Goal: Transaction & Acquisition: Book appointment/travel/reservation

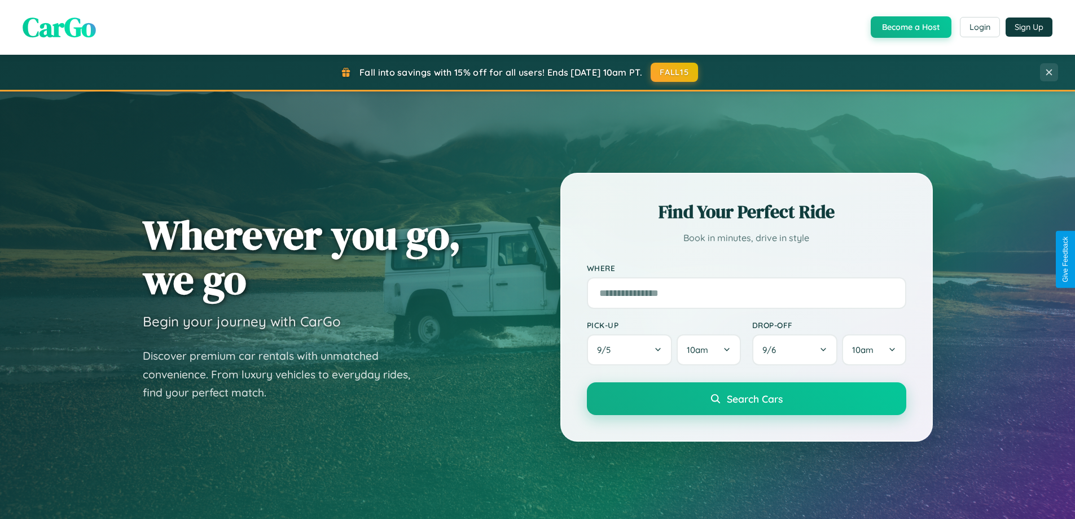
scroll to position [33, 0]
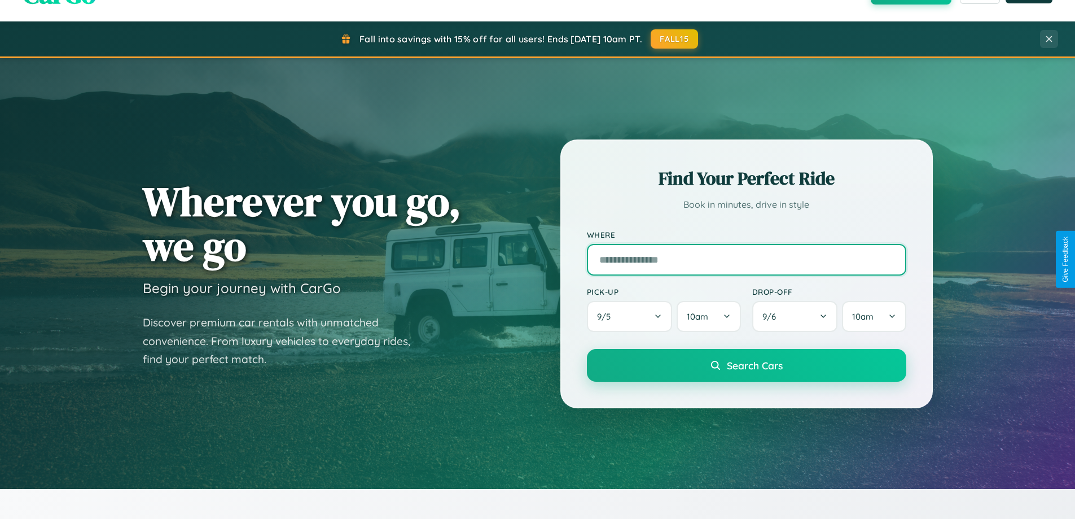
click at [746, 259] on input "text" at bounding box center [747, 260] width 320 height 32
type input "******"
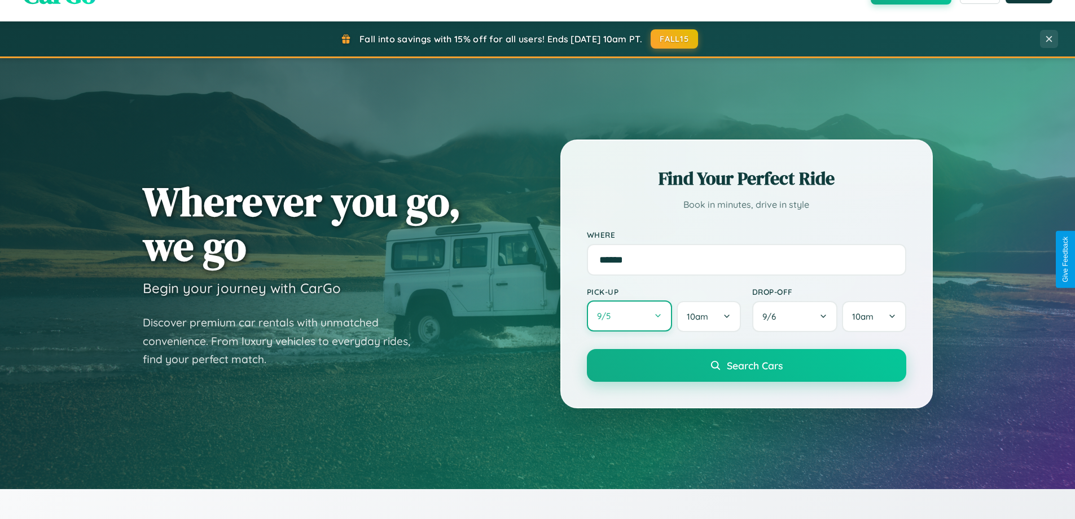
click at [629, 316] on button "9 / 5" at bounding box center [630, 315] width 86 height 31
select select "*"
select select "****"
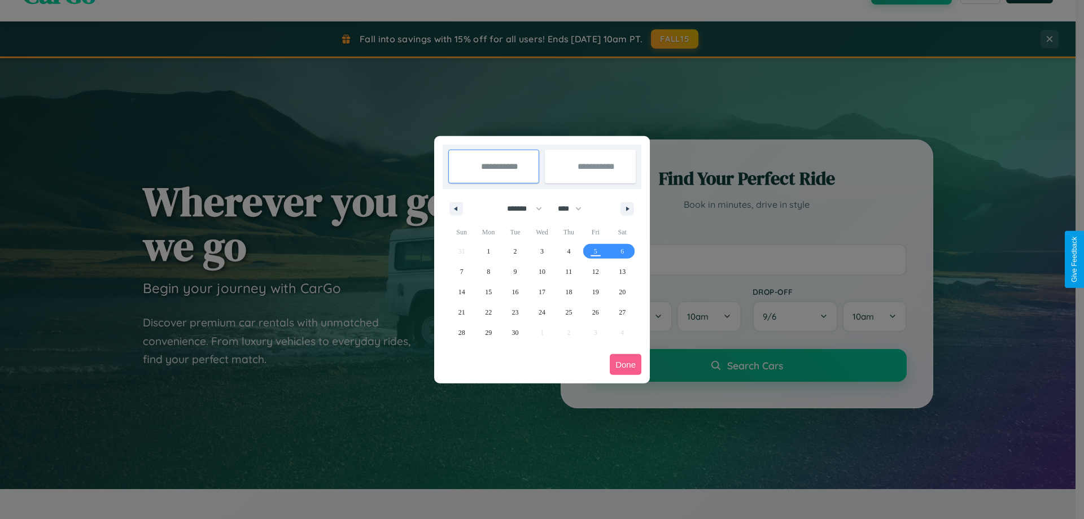
click at [519, 208] on select "******* ******** ***** ***** *** **** **** ****** ********* ******* ******** **…" at bounding box center [522, 208] width 48 height 19
select select "*"
drag, startPoint x: 575, startPoint y: 208, endPoint x: 542, endPoint y: 226, distance: 37.4
click at [575, 208] on select "**** **** **** **** **** **** **** **** **** **** **** **** **** **** **** ****…" at bounding box center [569, 208] width 34 height 19
select select "****"
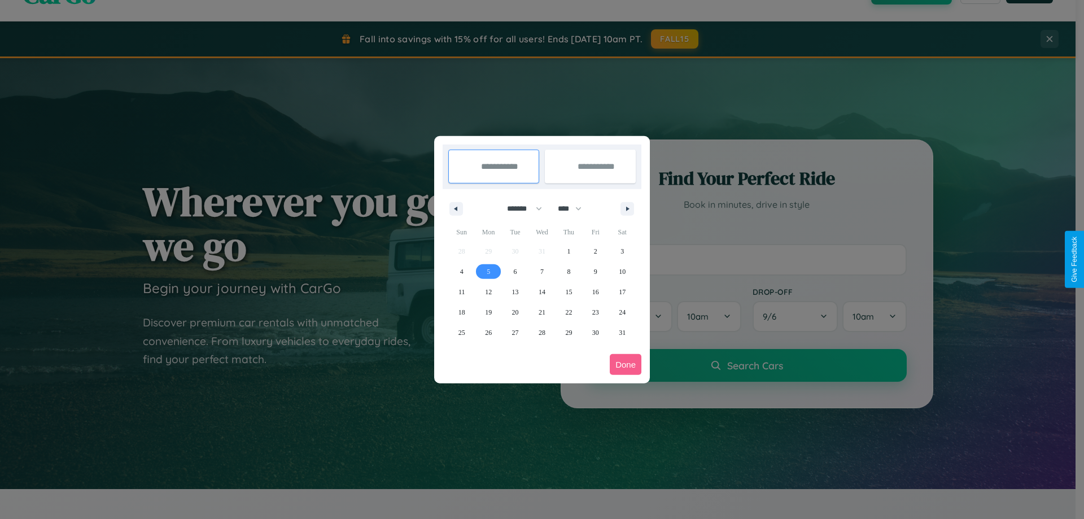
click at [488, 271] on span "5" at bounding box center [488, 271] width 3 height 20
type input "**********"
click at [568, 291] on span "15" at bounding box center [568, 292] width 7 height 20
type input "**********"
click at [626, 364] on button "Done" at bounding box center [626, 364] width 32 height 21
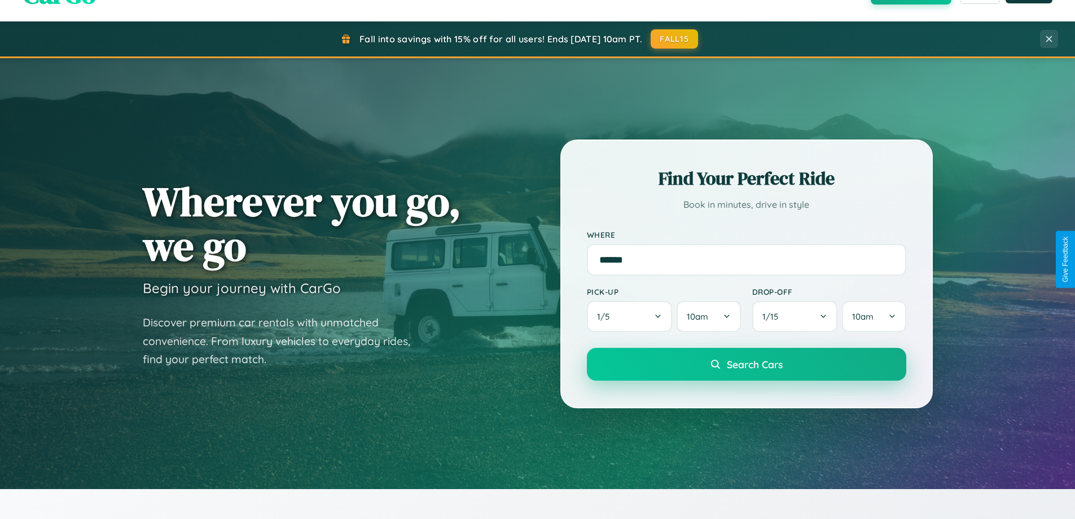
click at [746, 364] on span "Search Cars" at bounding box center [755, 364] width 56 height 12
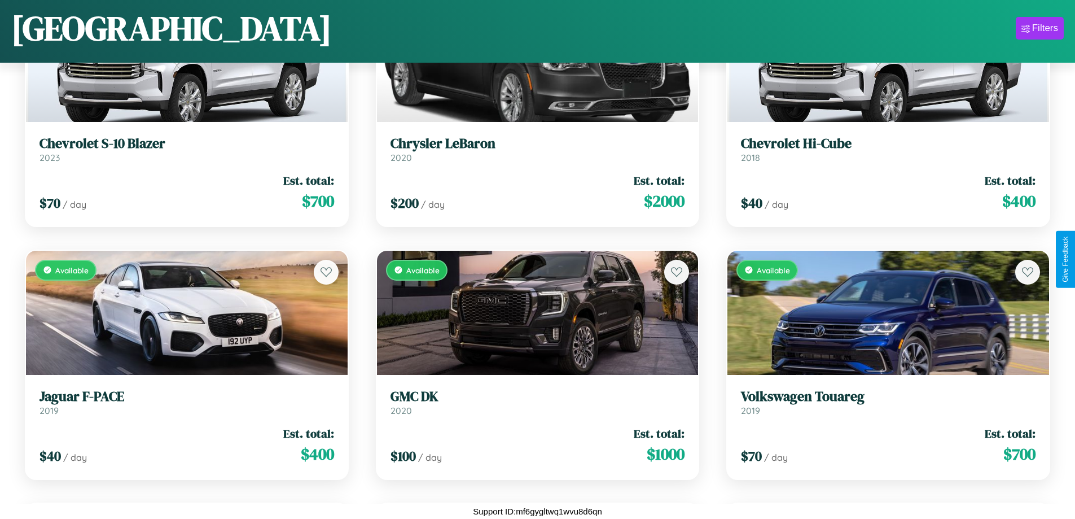
scroll to position [6226, 0]
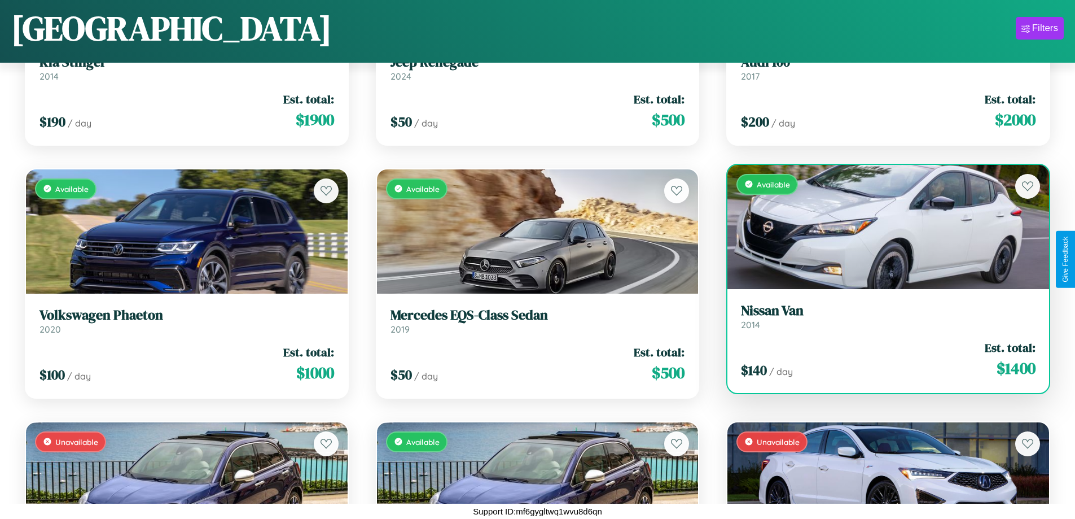
click at [881, 318] on link "Nissan Van 2014" at bounding box center [888, 317] width 295 height 28
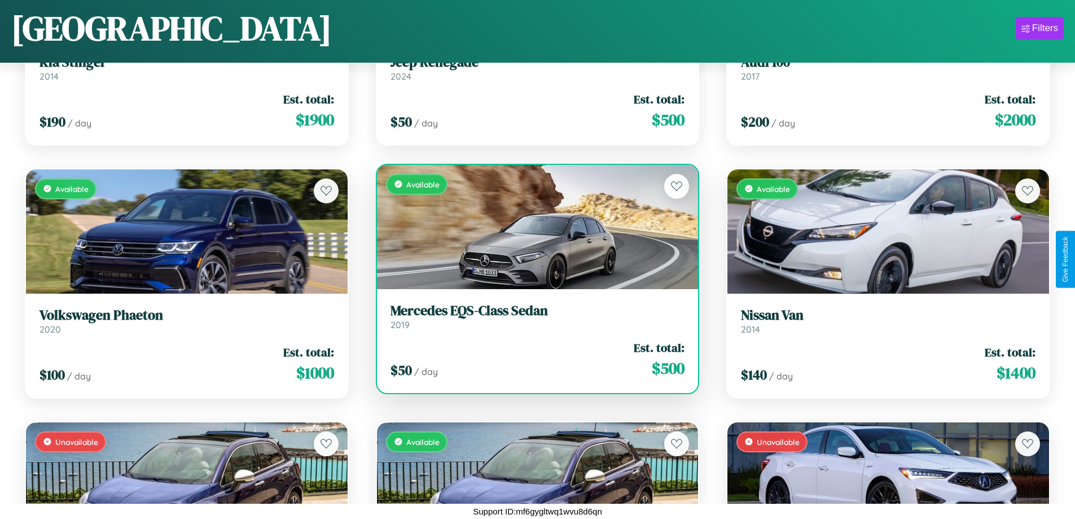
scroll to position [9765, 0]
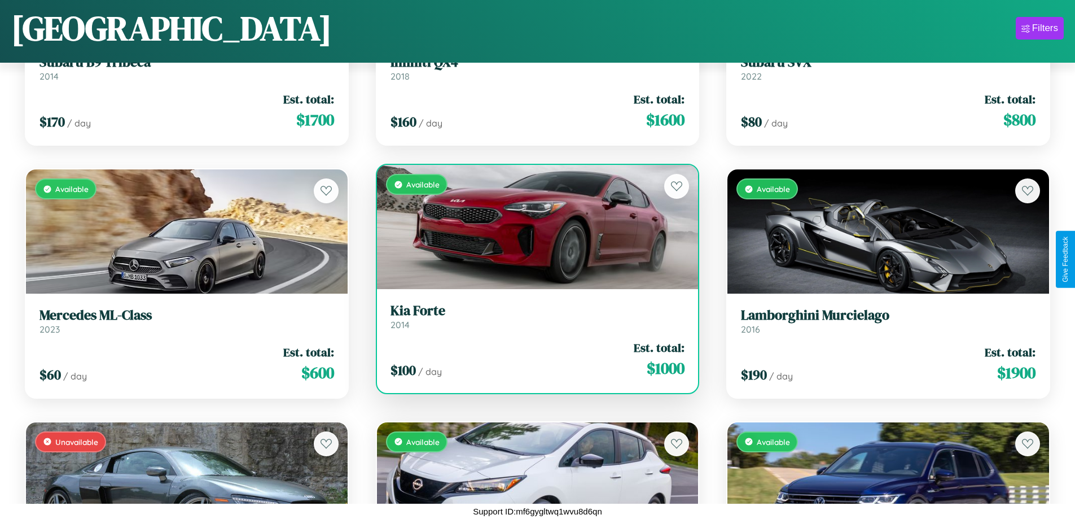
click at [533, 231] on div "Available" at bounding box center [538, 227] width 322 height 124
click at [533, 227] on div "Available" at bounding box center [538, 227] width 322 height 124
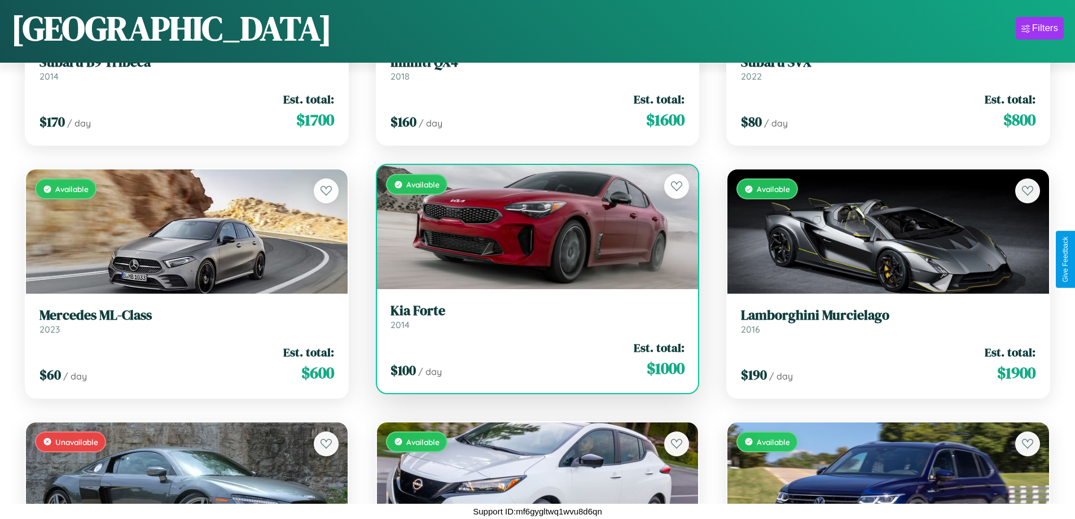
click at [533, 227] on div "Available" at bounding box center [538, 227] width 322 height 124
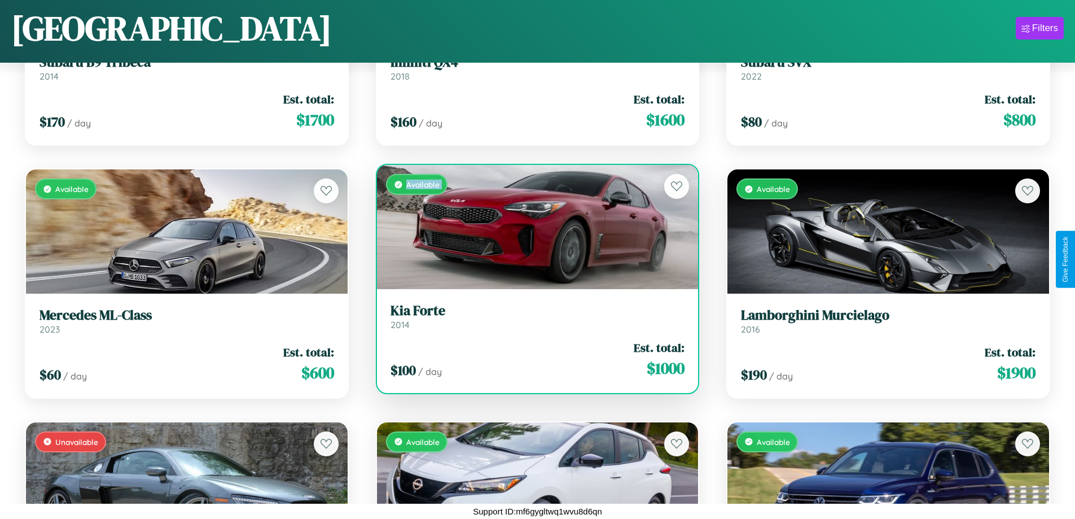
click at [533, 227] on div "Available" at bounding box center [538, 227] width 322 height 124
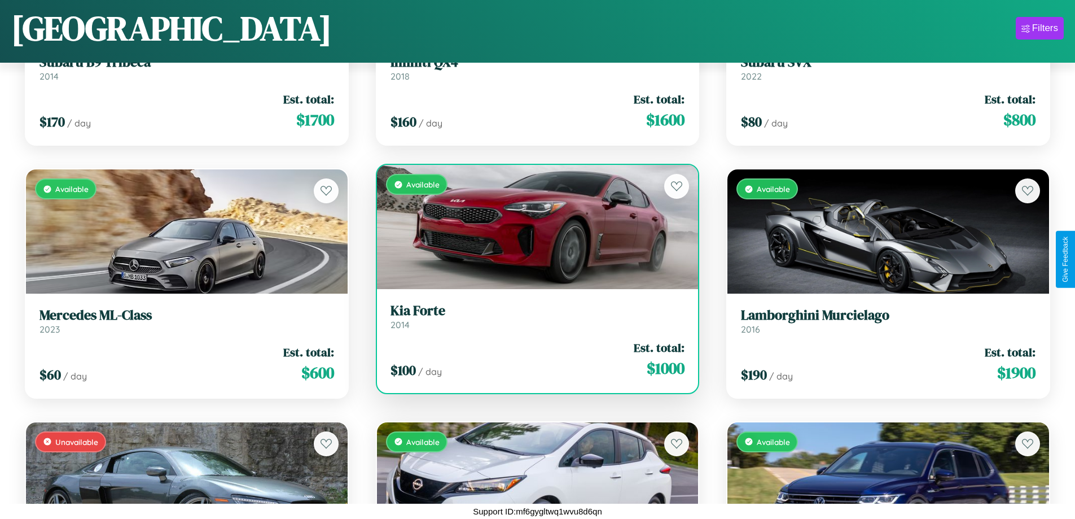
click at [533, 227] on div "Available" at bounding box center [538, 227] width 322 height 124
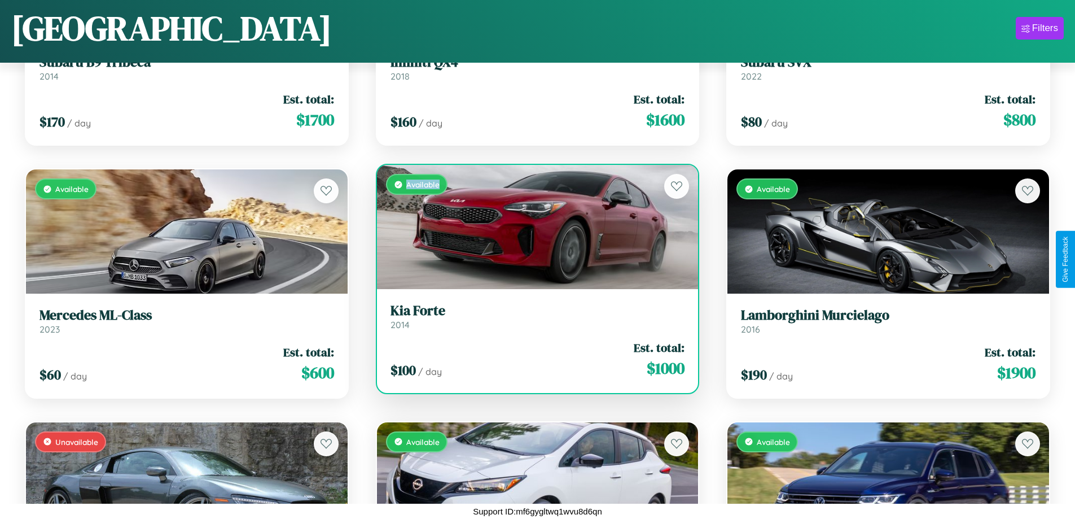
click at [533, 227] on div "Available" at bounding box center [538, 227] width 322 height 124
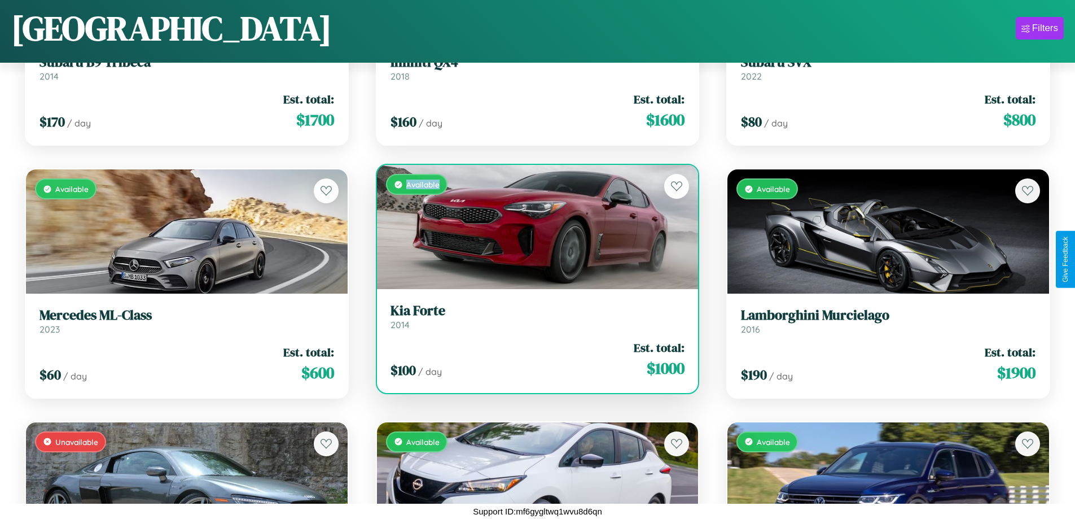
click at [533, 316] on h3 "Kia Forte" at bounding box center [538, 311] width 295 height 16
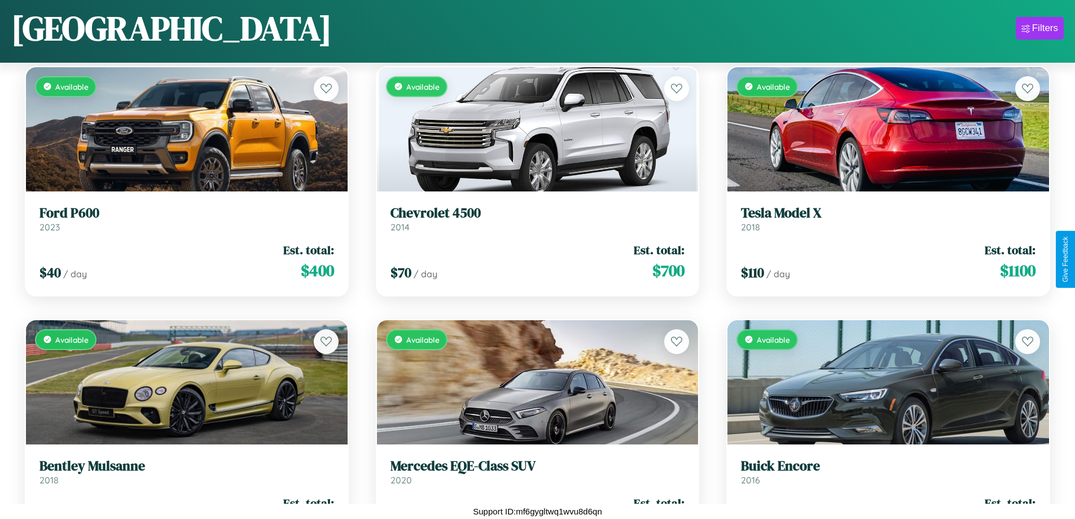
scroll to position [2687, 0]
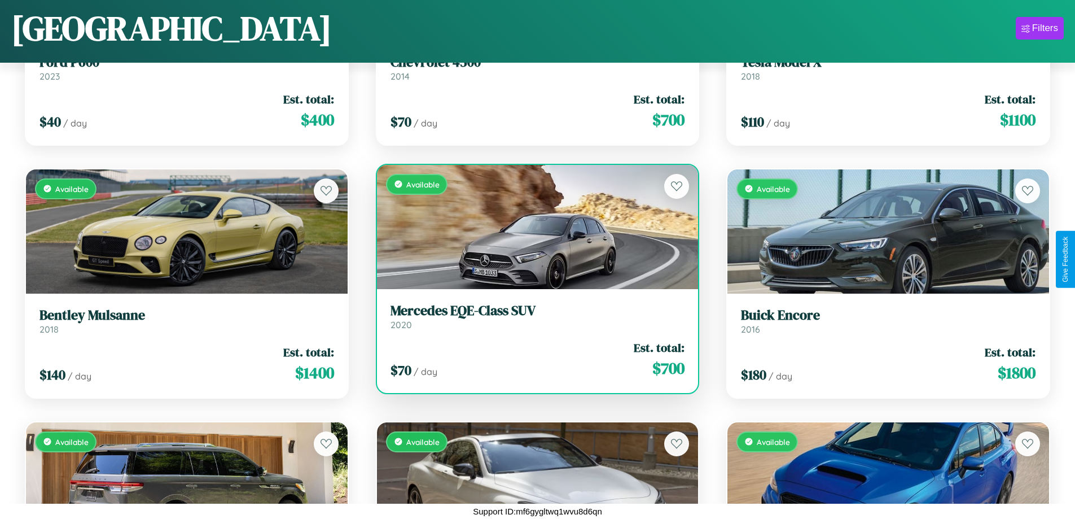
click at [533, 316] on h3 "Mercedes EQE-Class SUV" at bounding box center [538, 311] width 295 height 16
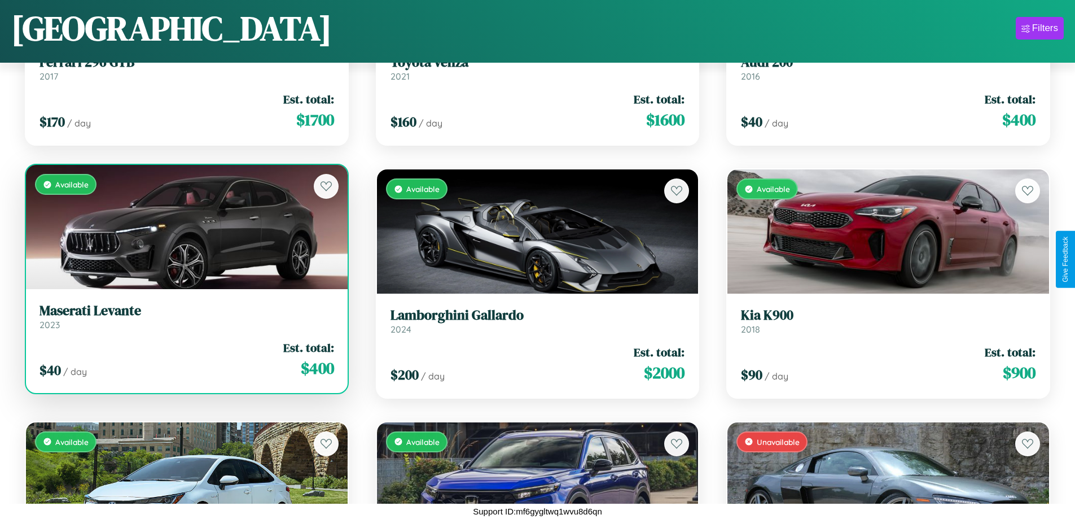
click at [185, 321] on link "Maserati Levante 2023" at bounding box center [187, 317] width 295 height 28
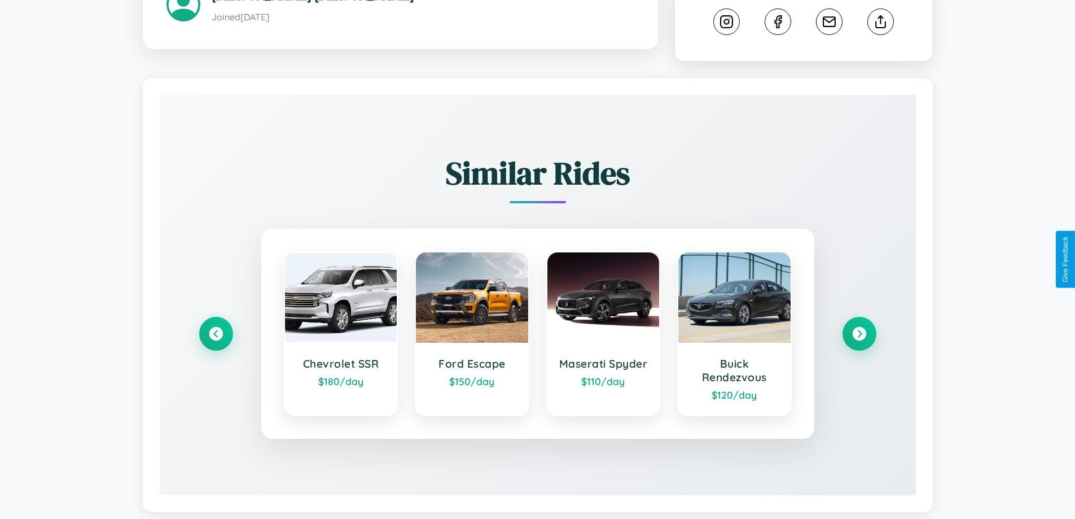
scroll to position [628, 0]
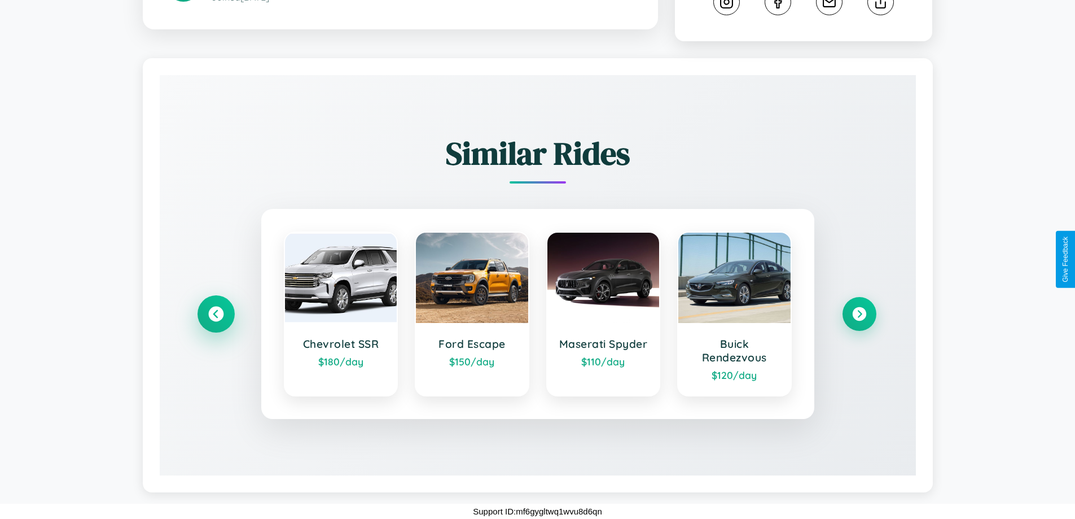
click at [216, 314] on icon at bounding box center [215, 314] width 15 height 15
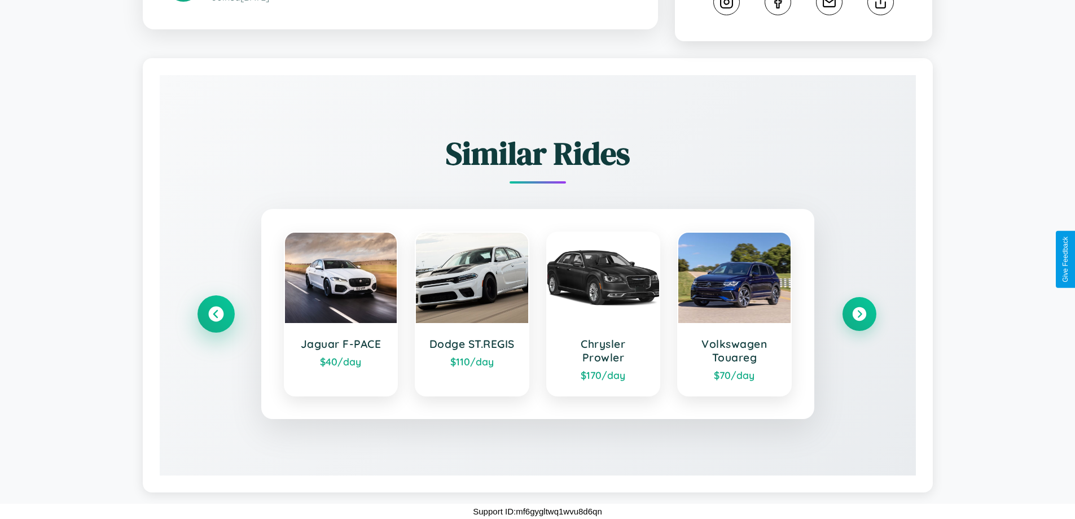
click at [216, 314] on icon at bounding box center [215, 314] width 15 height 15
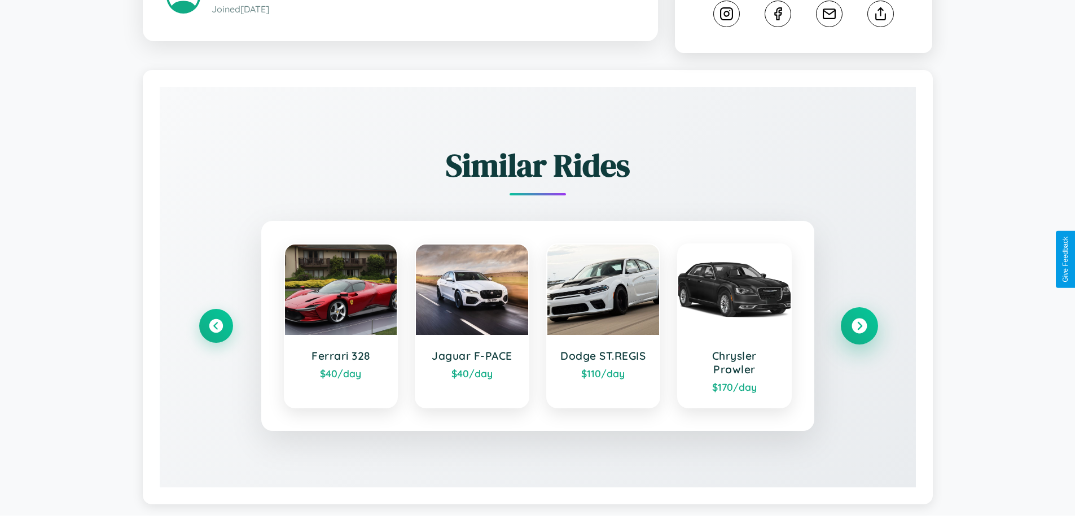
click at [859, 321] on icon at bounding box center [859, 325] width 15 height 15
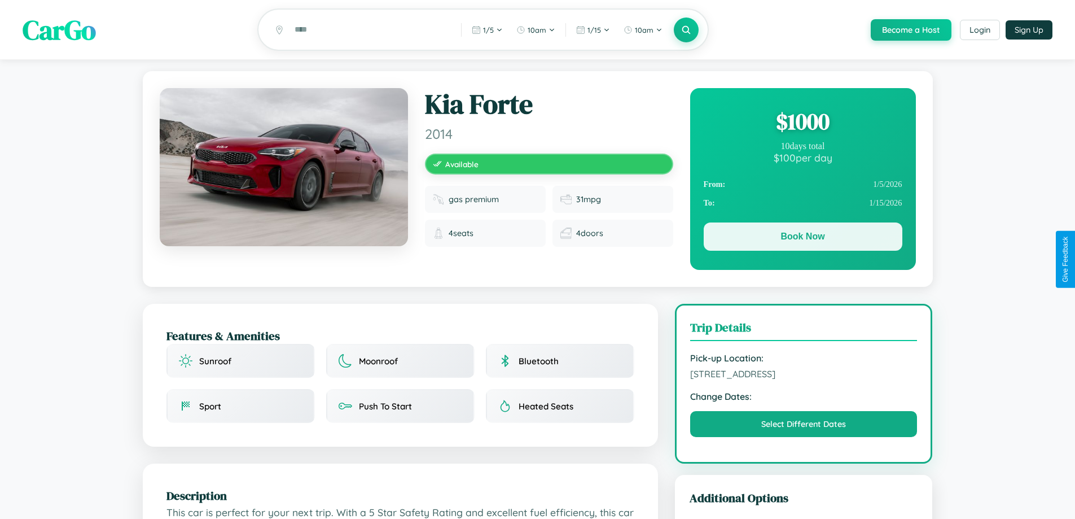
click at [803, 239] on button "Book Now" at bounding box center [803, 236] width 199 height 28
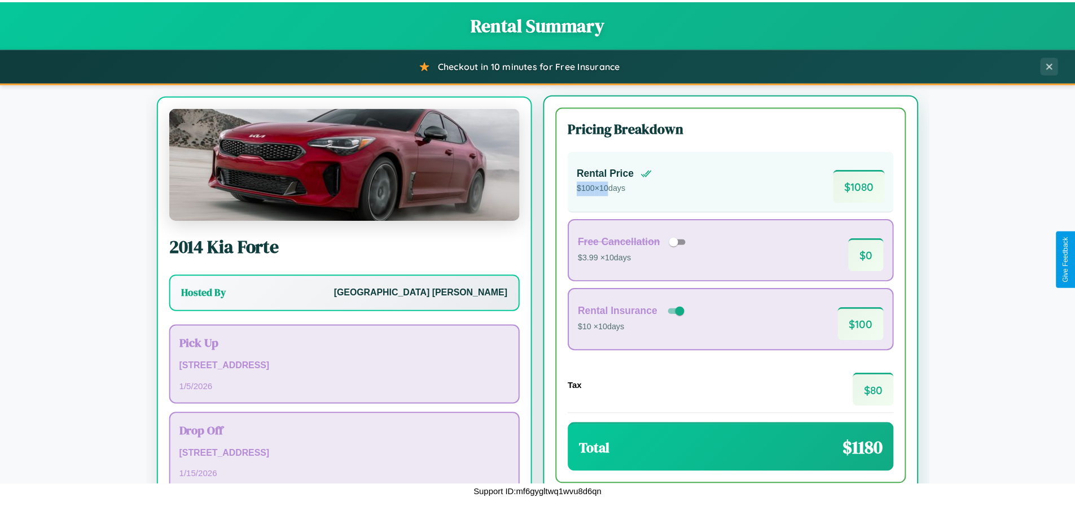
scroll to position [53, 0]
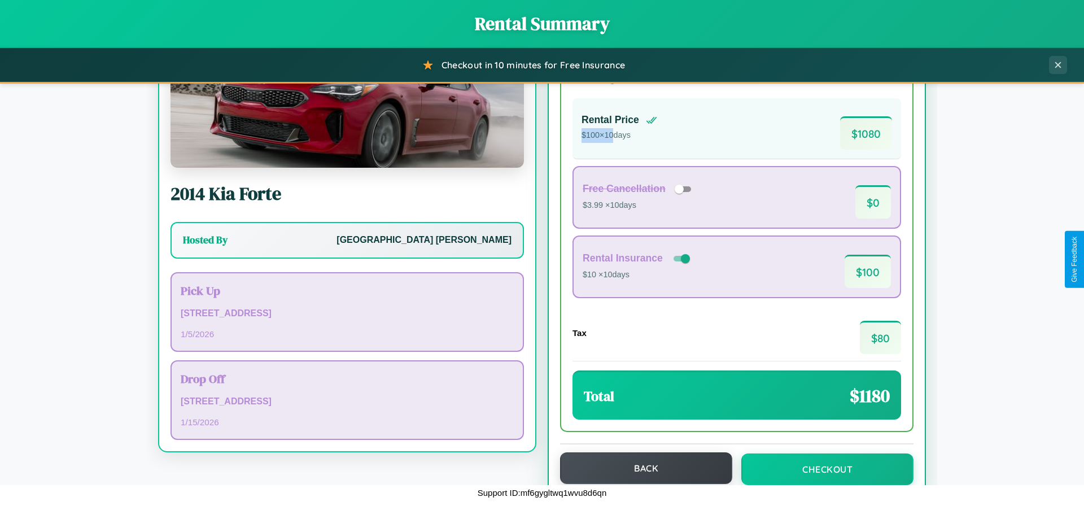
click at [641, 469] on button "Back" at bounding box center [646, 468] width 172 height 32
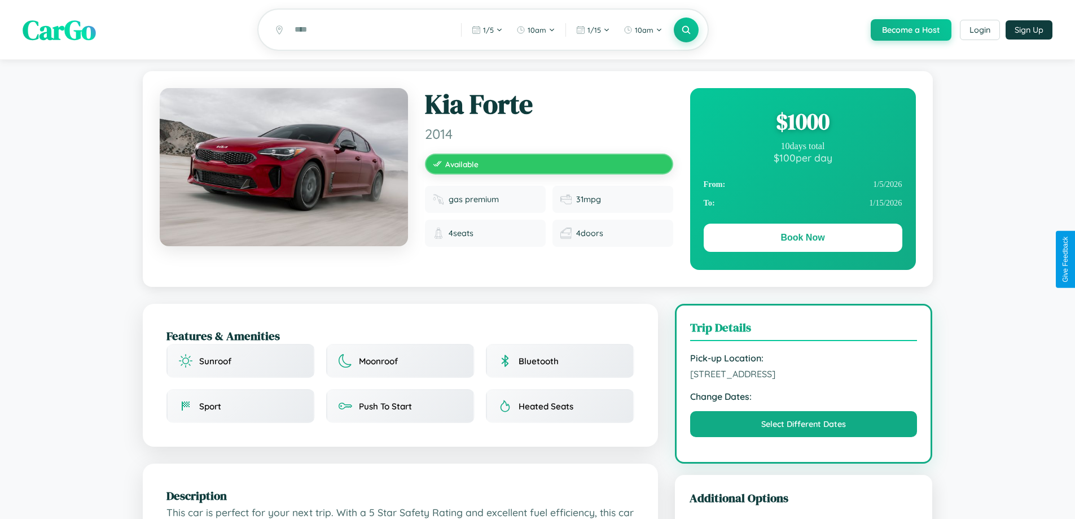
scroll to position [371, 0]
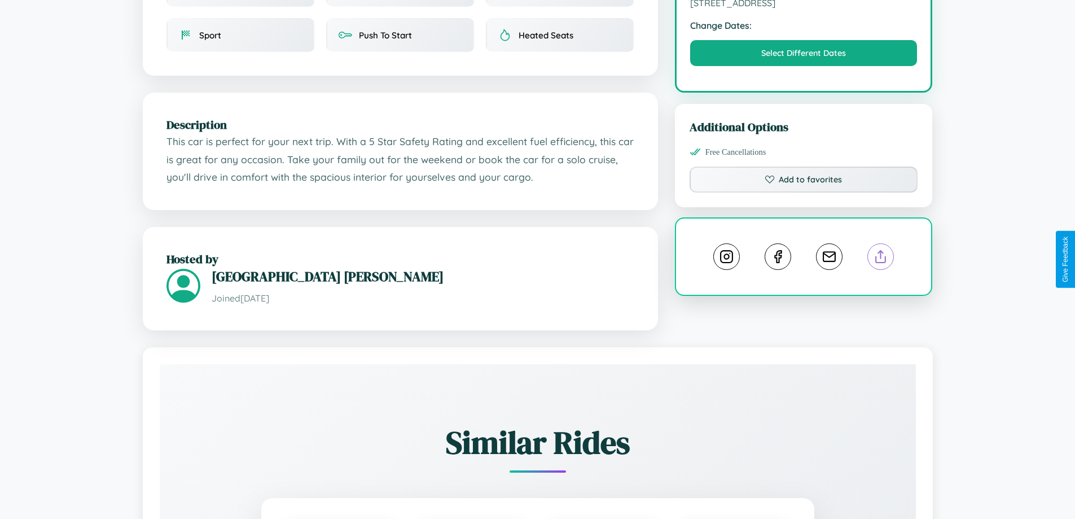
click at [881, 258] on line at bounding box center [881, 255] width 0 height 8
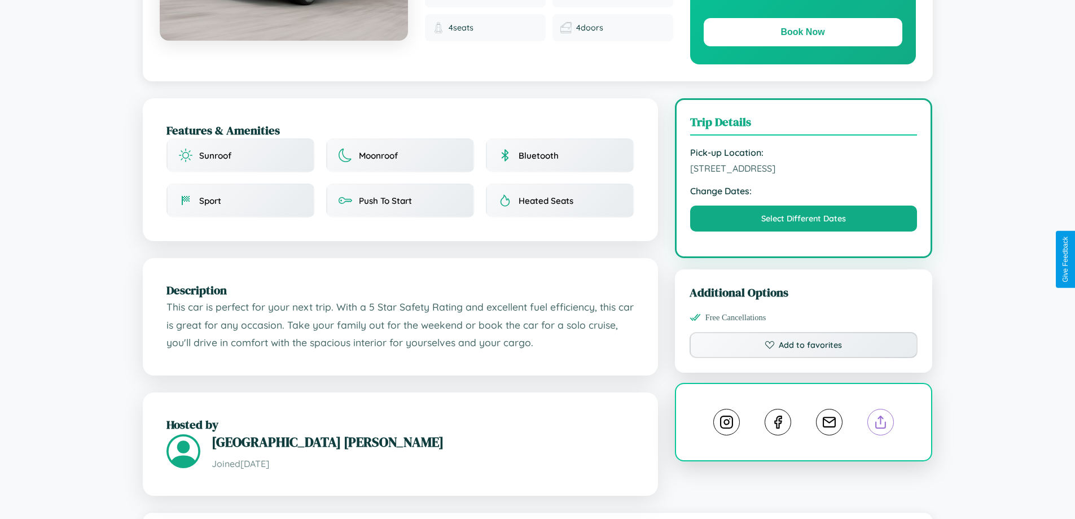
scroll to position [0, 0]
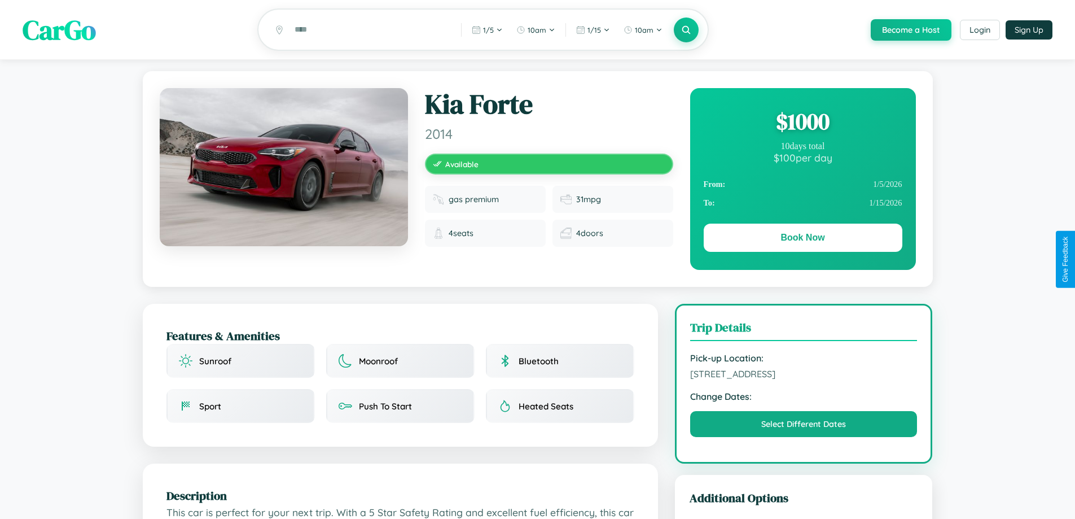
click at [803, 123] on div "$ 1000" at bounding box center [803, 121] width 199 height 30
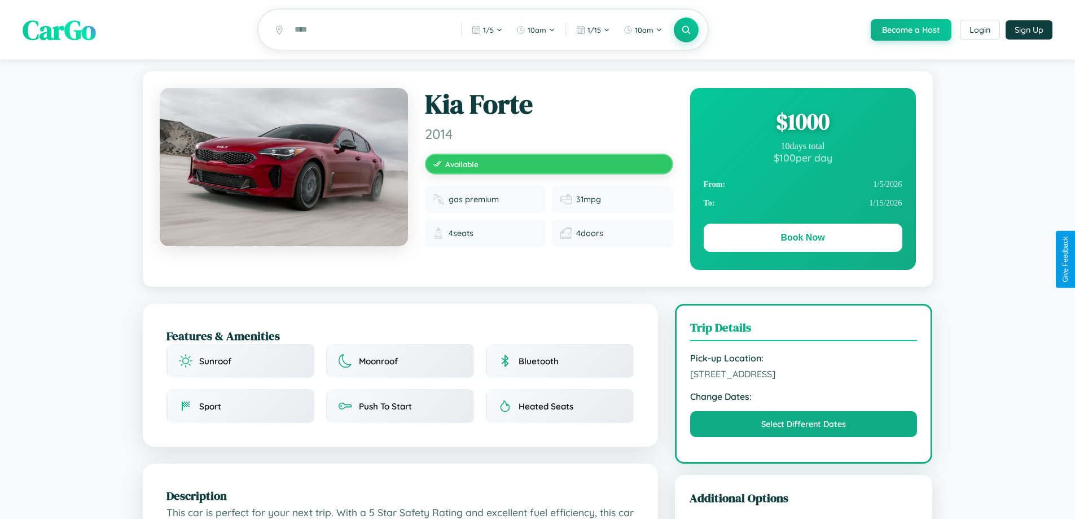
click at [803, 123] on div "$ 1000" at bounding box center [803, 121] width 199 height 30
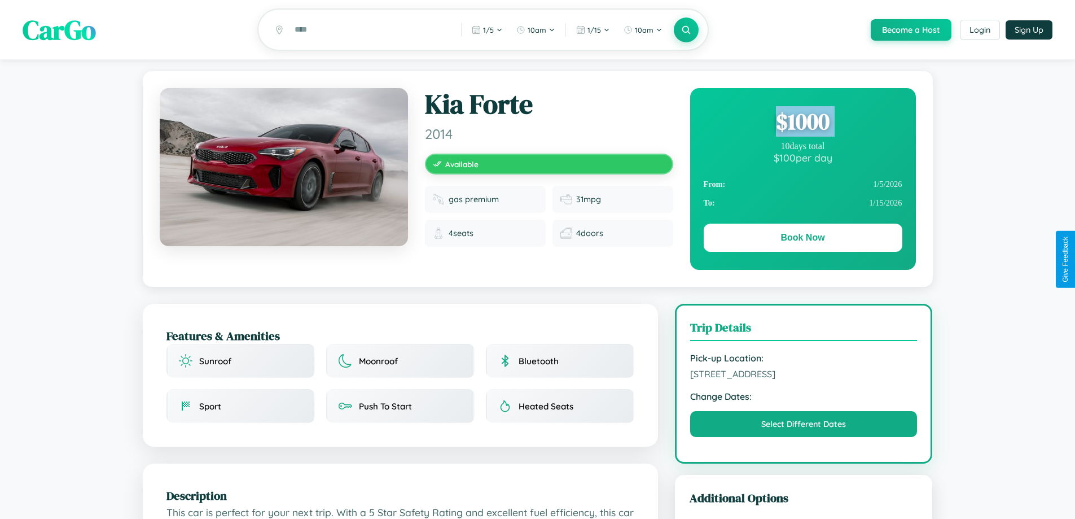
click at [803, 123] on div "$ 1000" at bounding box center [803, 121] width 199 height 30
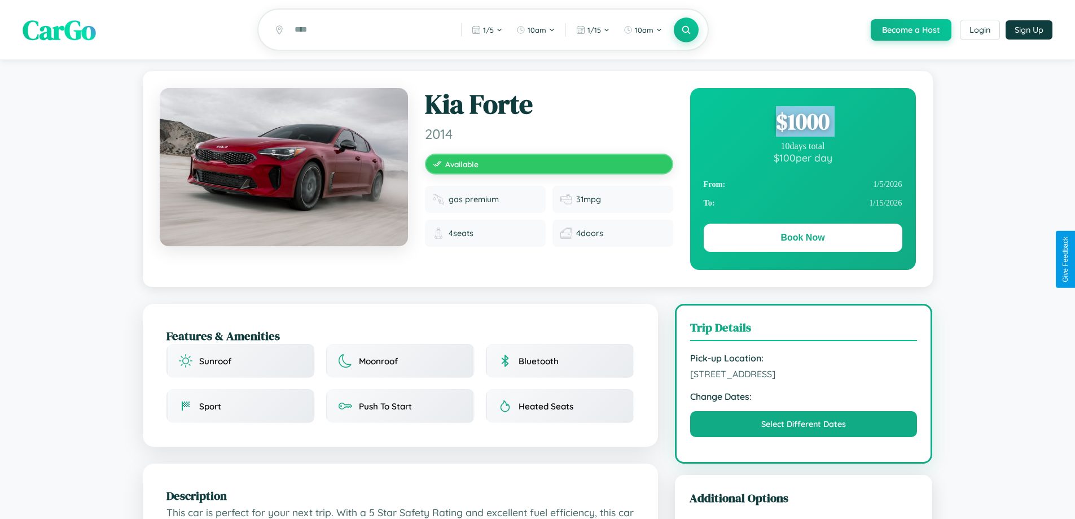
click at [803, 123] on div "$ 1000" at bounding box center [803, 121] width 199 height 30
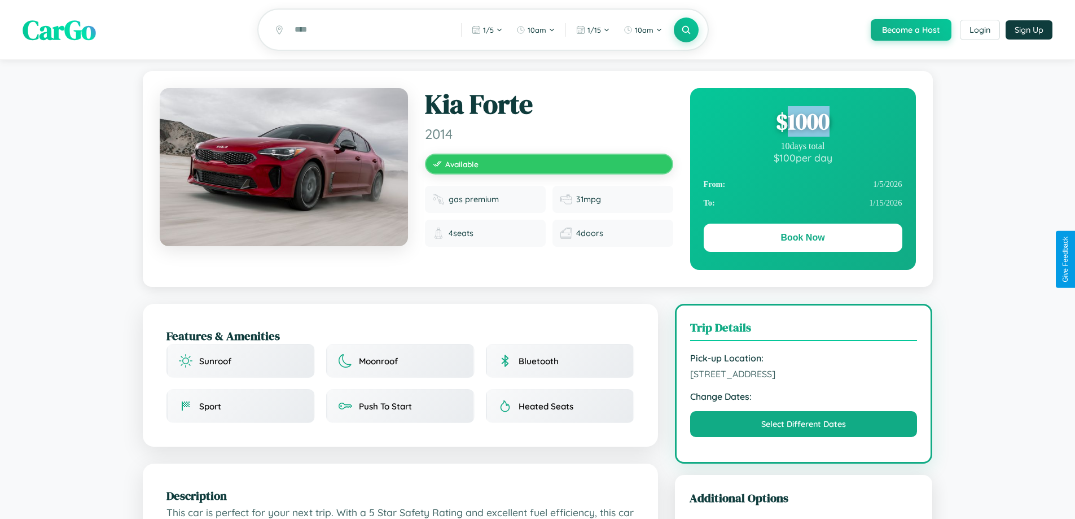
click at [803, 123] on div "$ 1000" at bounding box center [803, 121] width 199 height 30
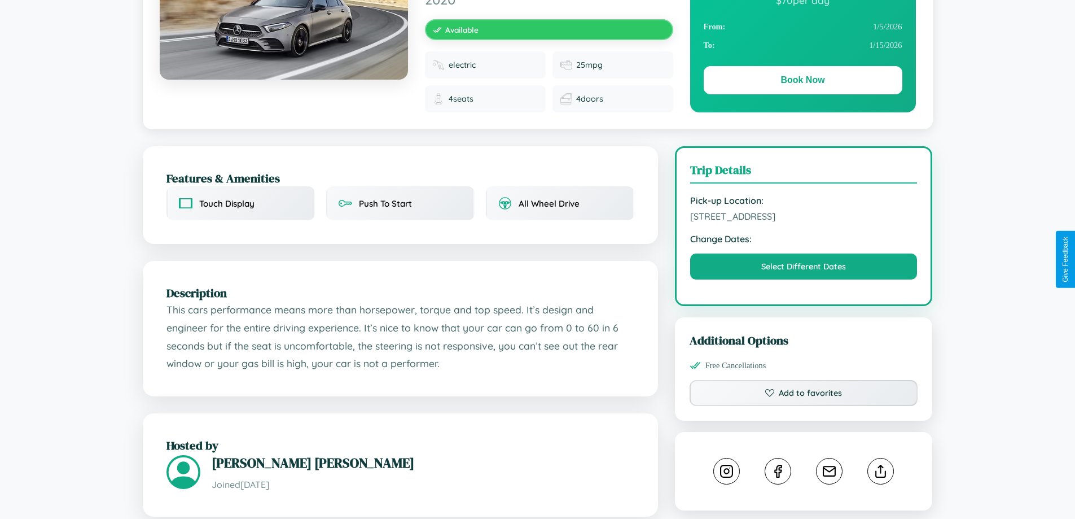
scroll to position [644, 0]
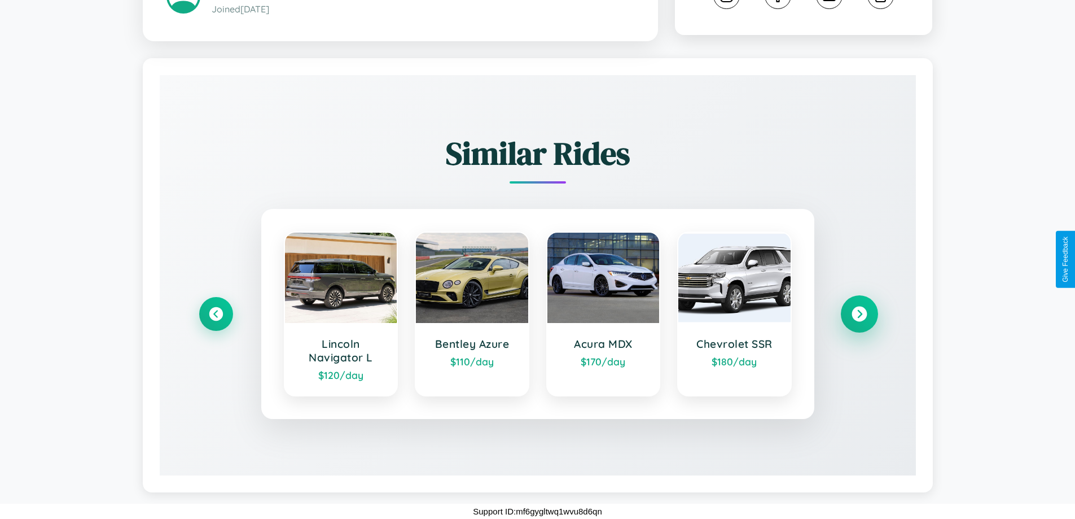
click at [859, 313] on icon at bounding box center [859, 313] width 15 height 15
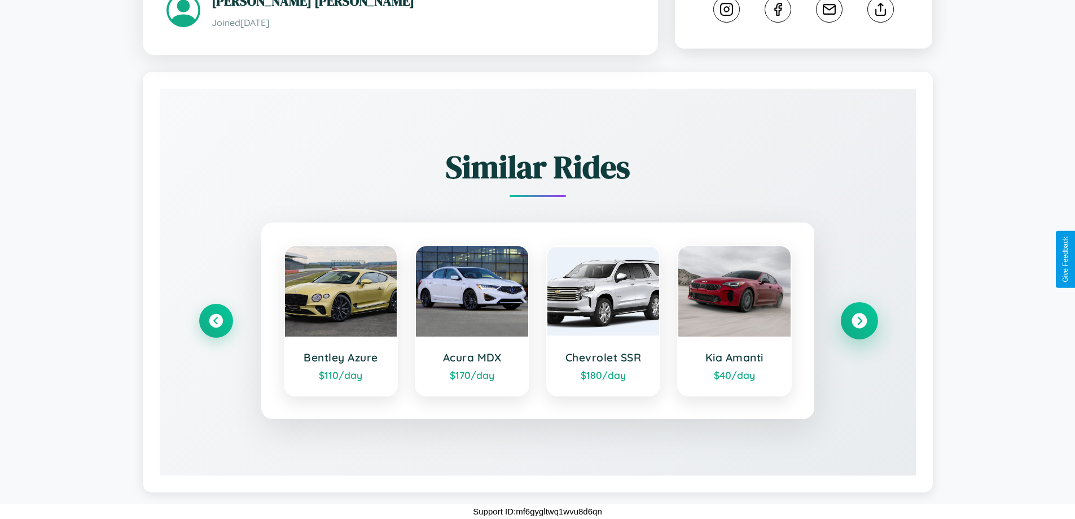
click at [859, 320] on icon at bounding box center [859, 320] width 15 height 15
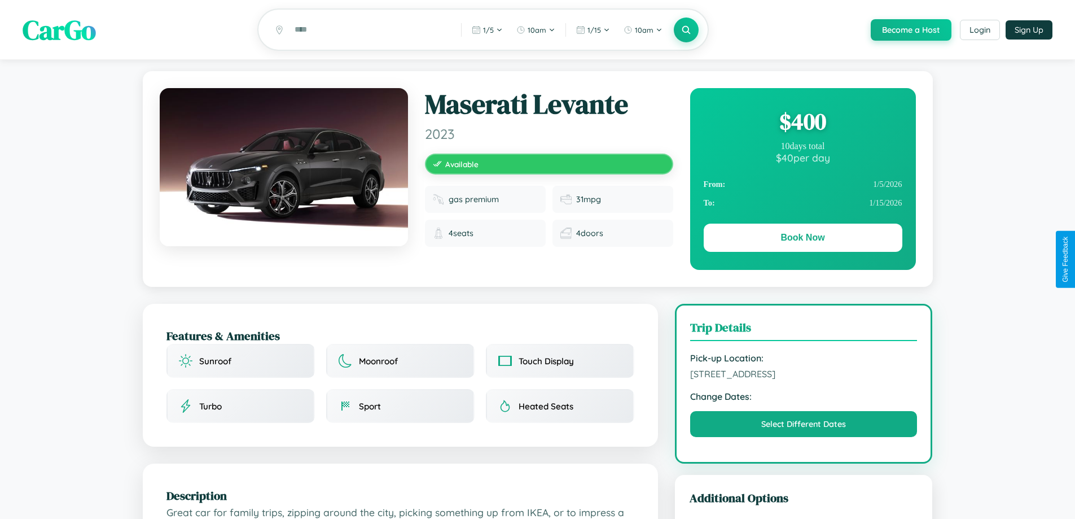
click at [803, 123] on div "$ 400" at bounding box center [803, 121] width 199 height 30
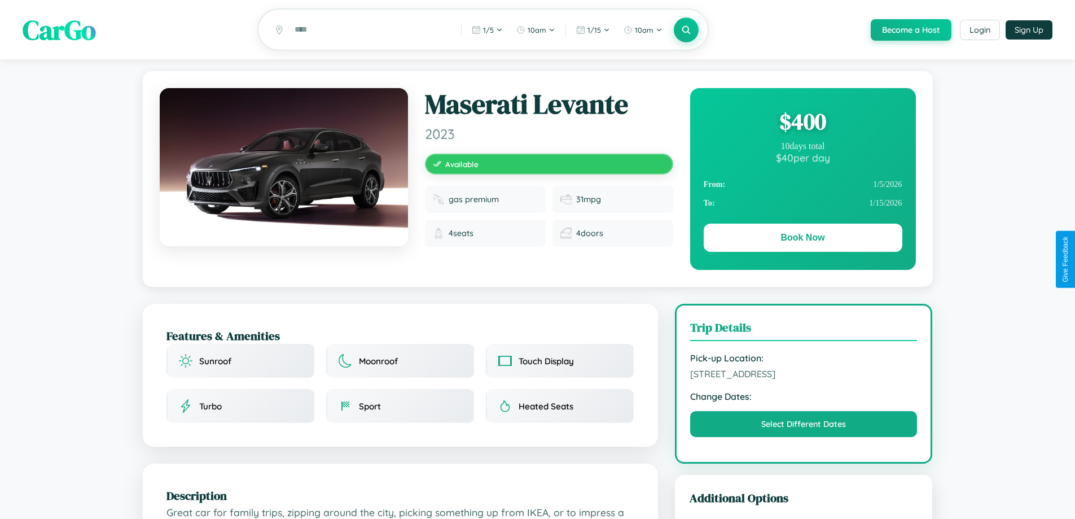
click at [803, 123] on div "$ 400" at bounding box center [803, 121] width 199 height 30
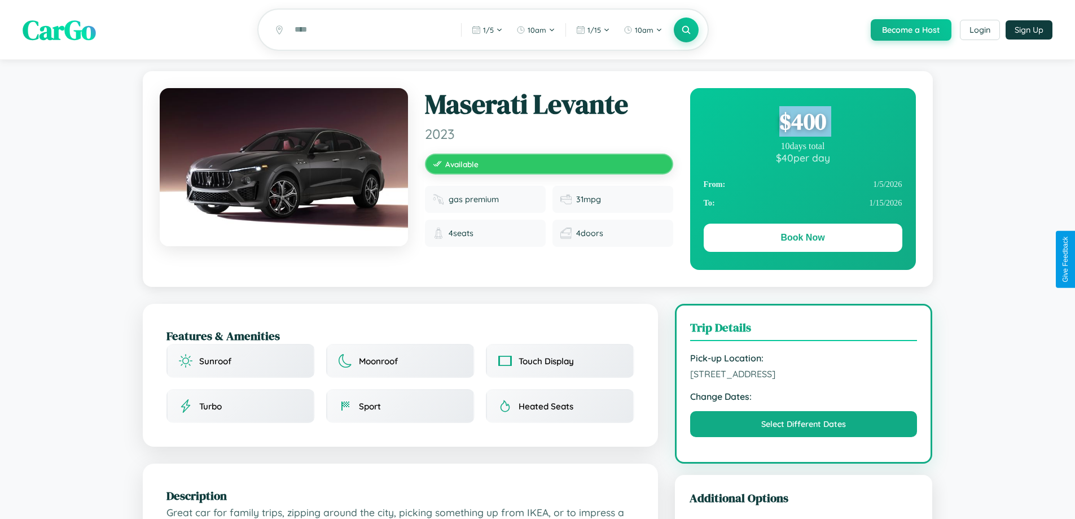
click at [803, 123] on div "$ 400" at bounding box center [803, 121] width 199 height 30
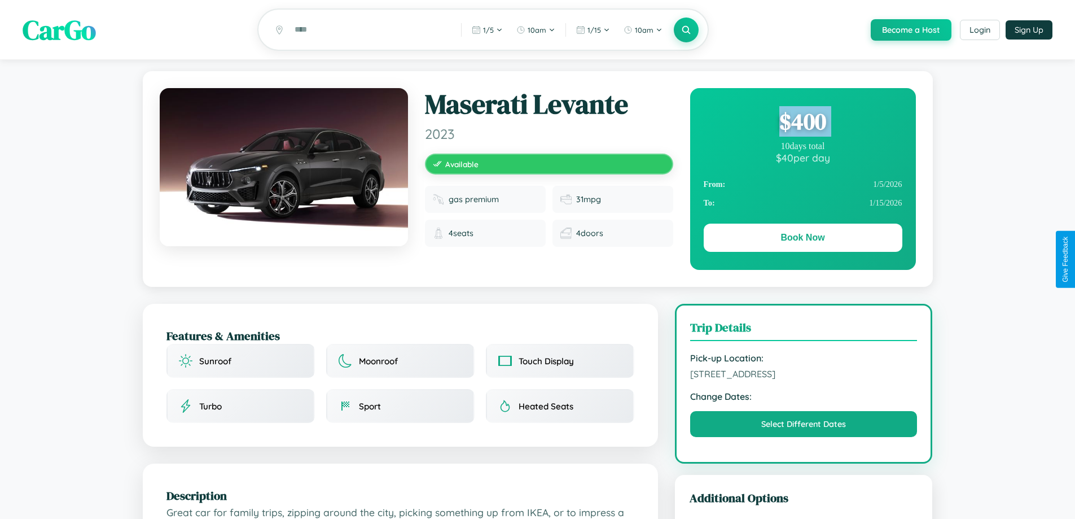
click at [803, 123] on div "$ 400" at bounding box center [803, 121] width 199 height 30
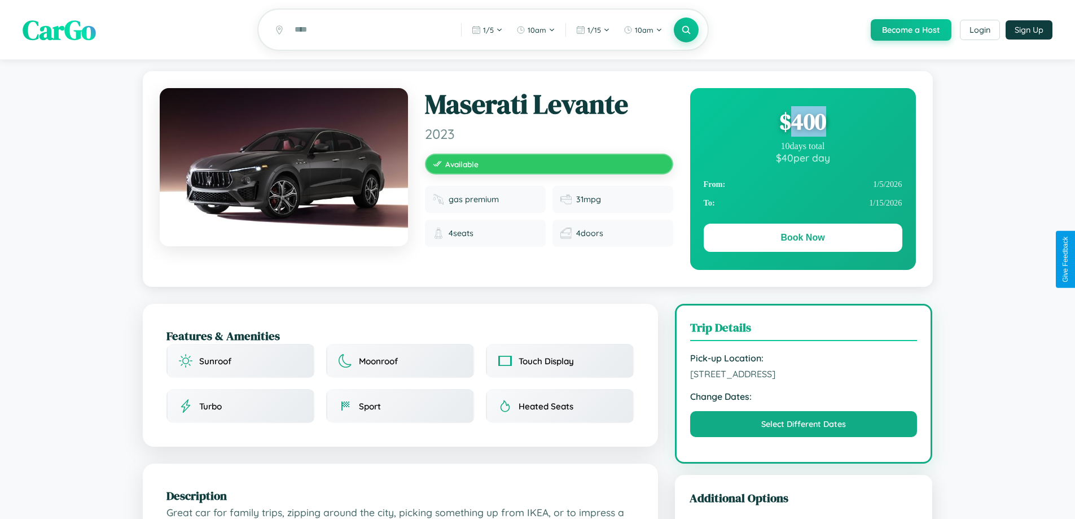
click at [803, 123] on div "$ 400" at bounding box center [803, 121] width 199 height 30
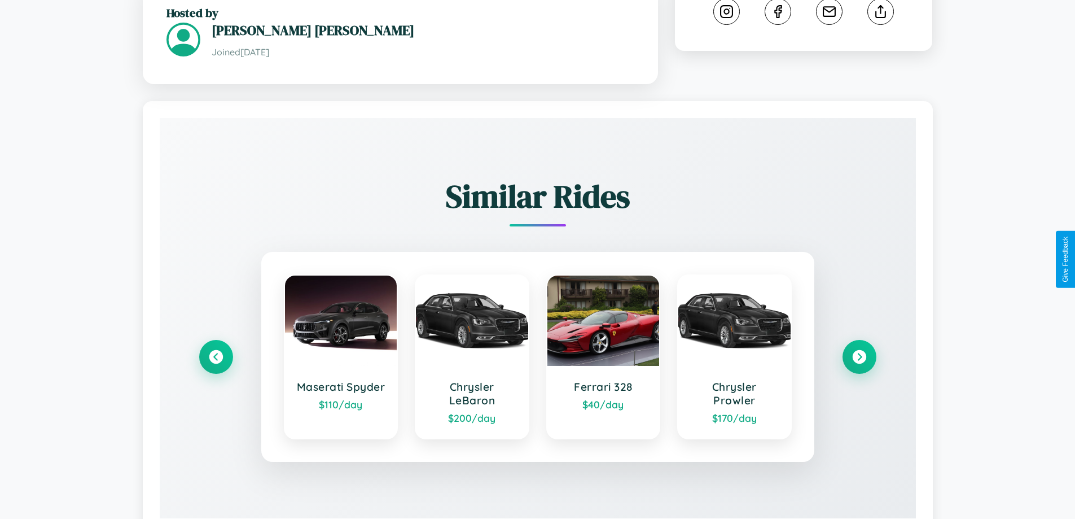
scroll to position [662, 0]
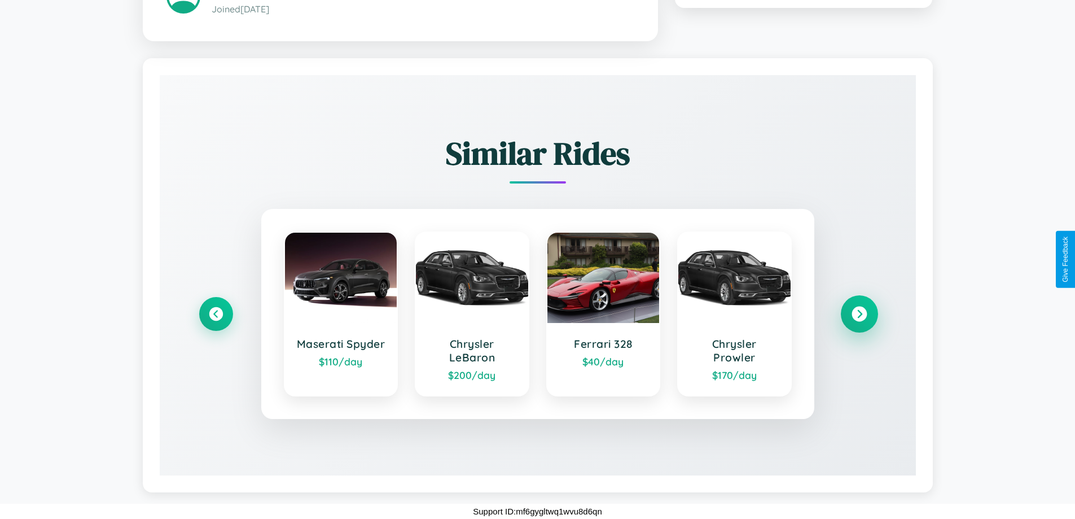
click at [859, 313] on icon at bounding box center [859, 313] width 15 height 15
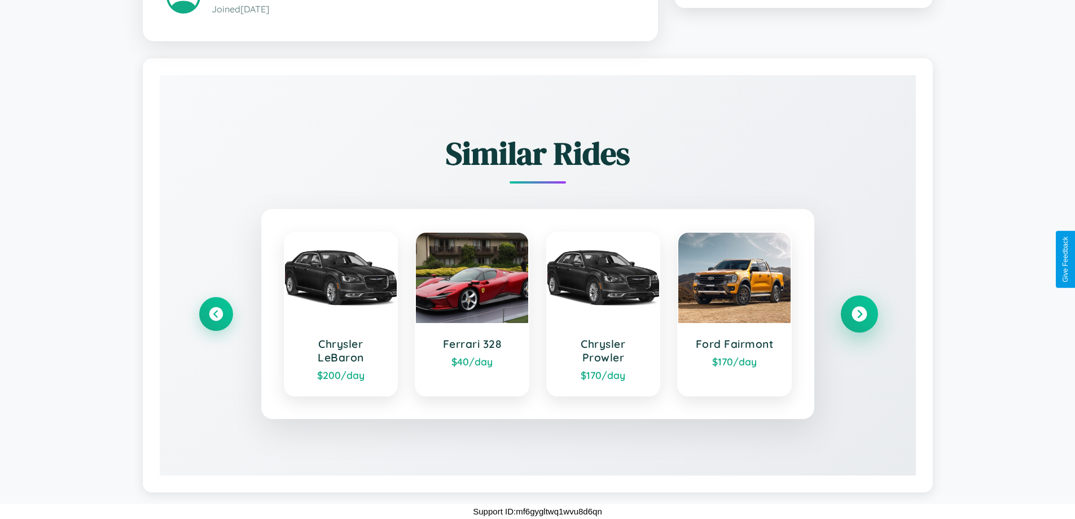
click at [859, 313] on icon at bounding box center [859, 313] width 15 height 15
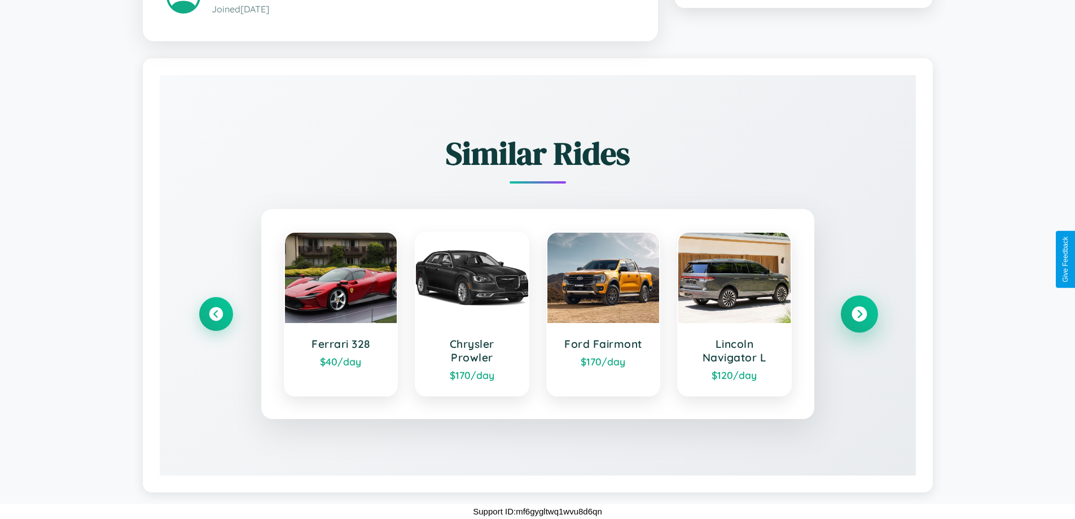
click at [859, 313] on icon at bounding box center [859, 313] width 15 height 15
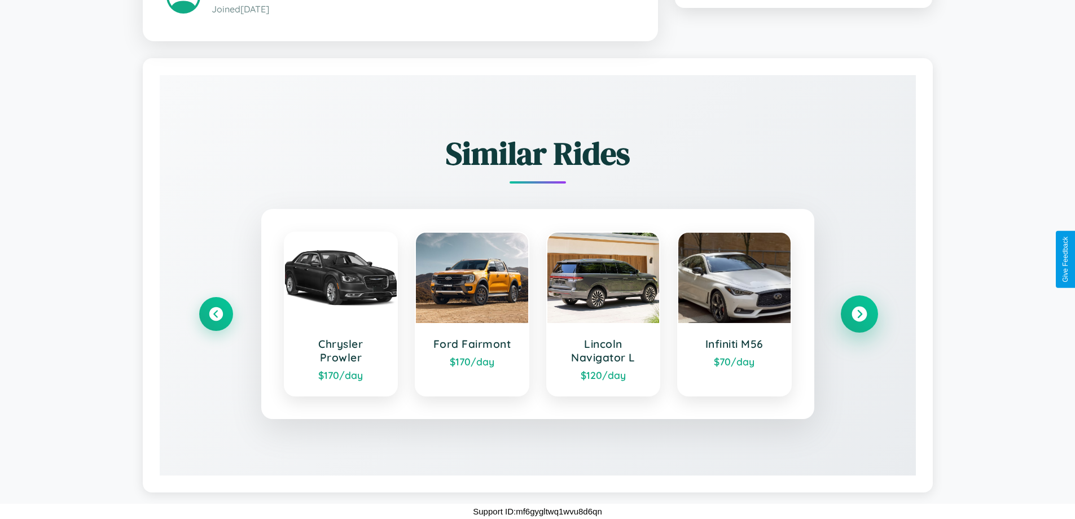
click at [859, 313] on icon at bounding box center [859, 313] width 15 height 15
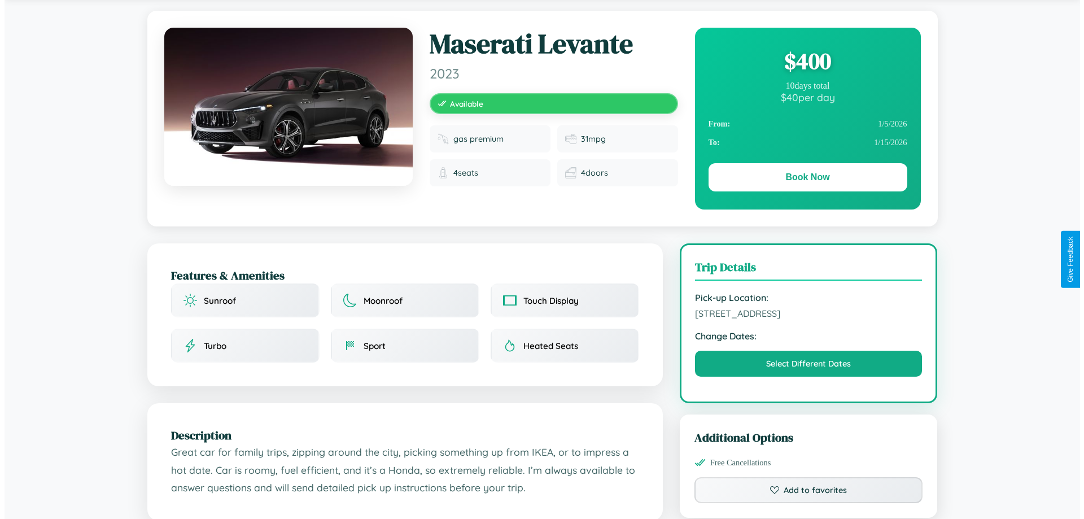
scroll to position [0, 0]
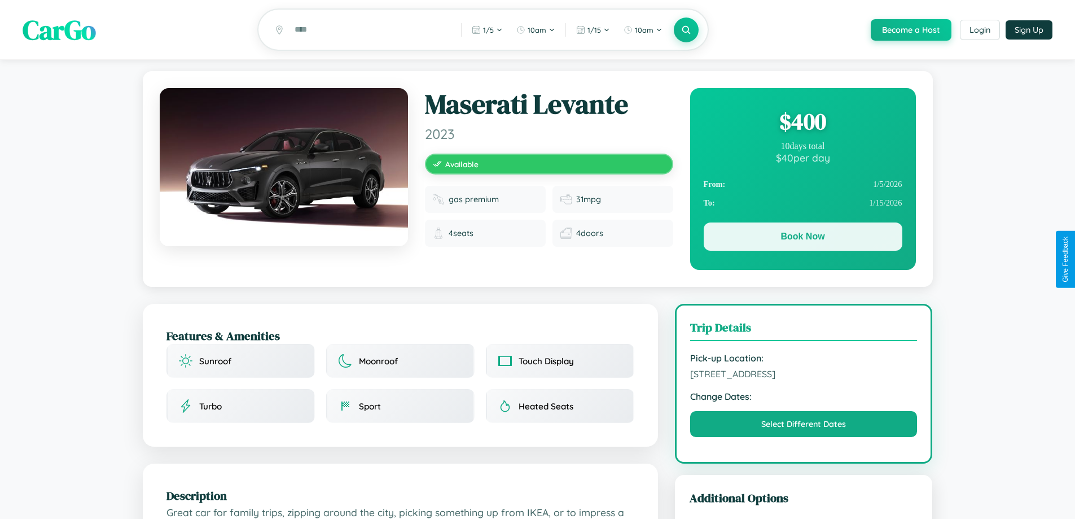
click at [803, 238] on button "Book Now" at bounding box center [803, 236] width 199 height 28
